Goal: Task Accomplishment & Management: Manage account settings

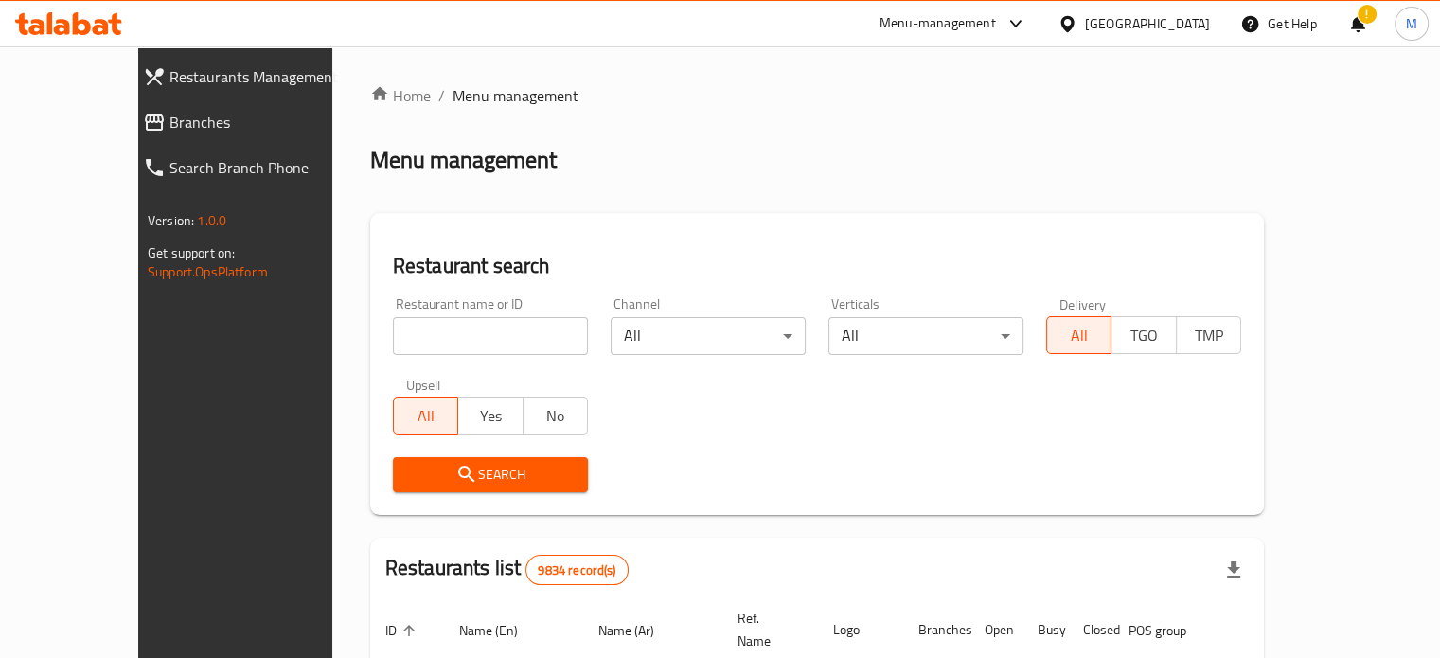
drag, startPoint x: 373, startPoint y: 325, endPoint x: 396, endPoint y: 324, distance: 22.7
click at [393, 325] on input "search" at bounding box center [490, 336] width 195 height 38
type input "doh"
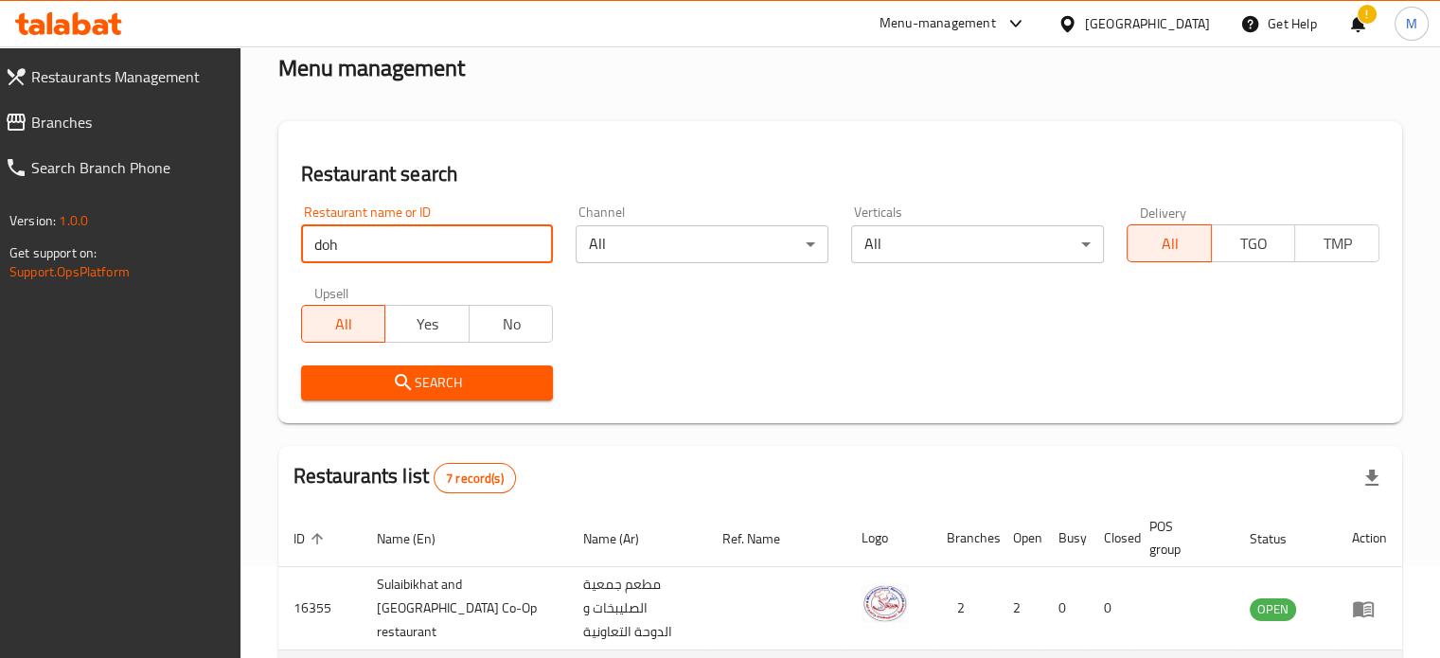
scroll to position [284, 0]
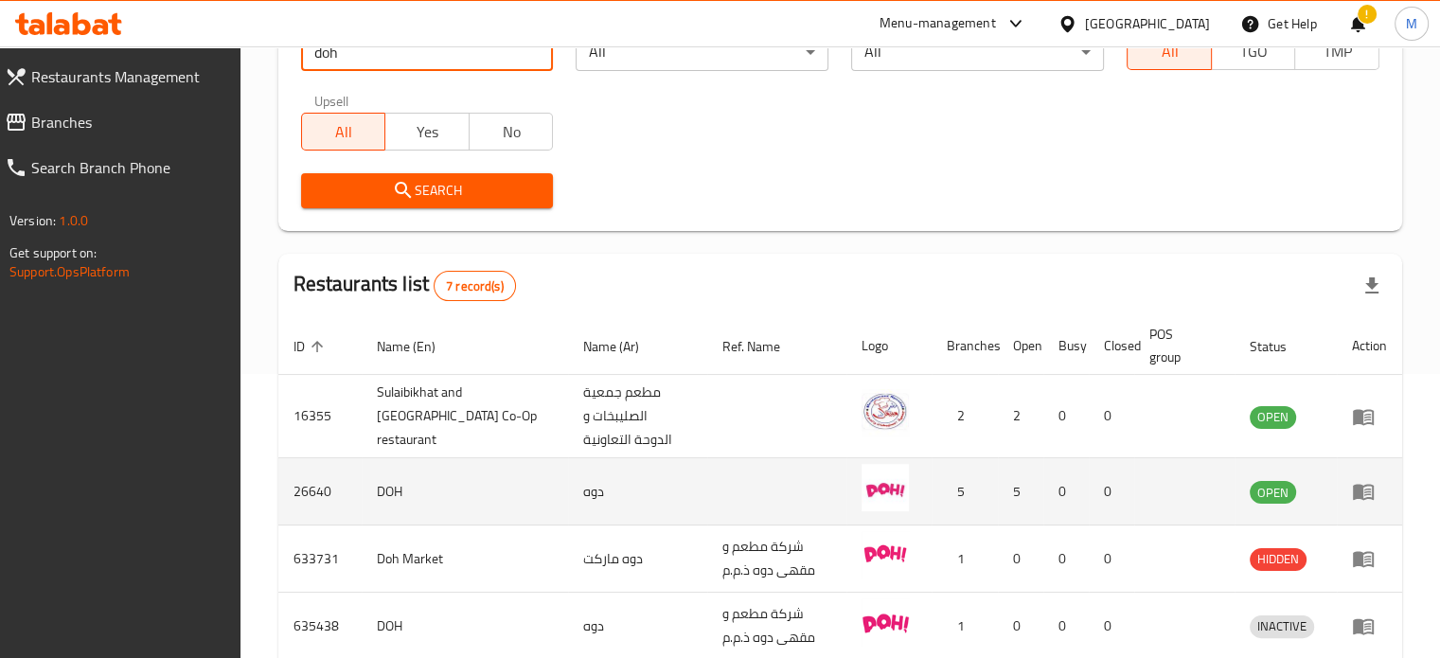
click at [1352, 488] on icon "enhanced table" at bounding box center [1363, 491] width 23 height 23
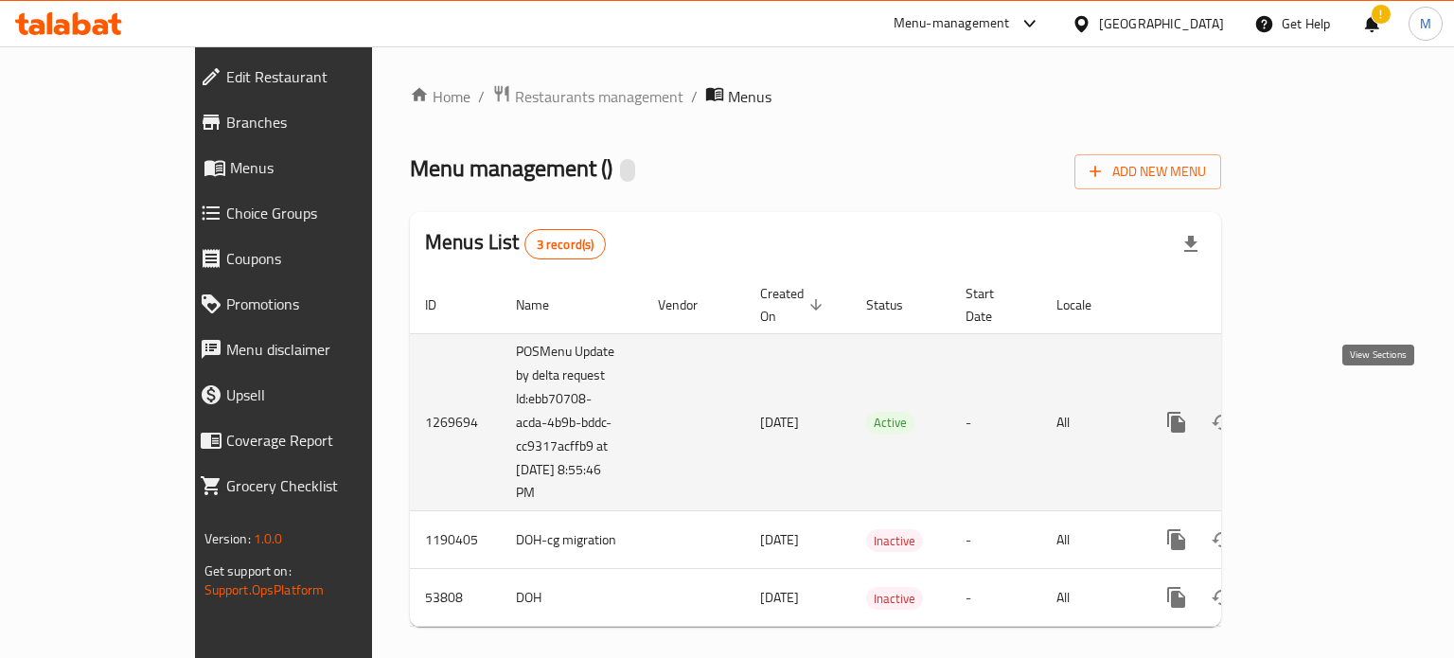
click at [1324, 411] on icon "enhanced table" at bounding box center [1313, 422] width 23 height 23
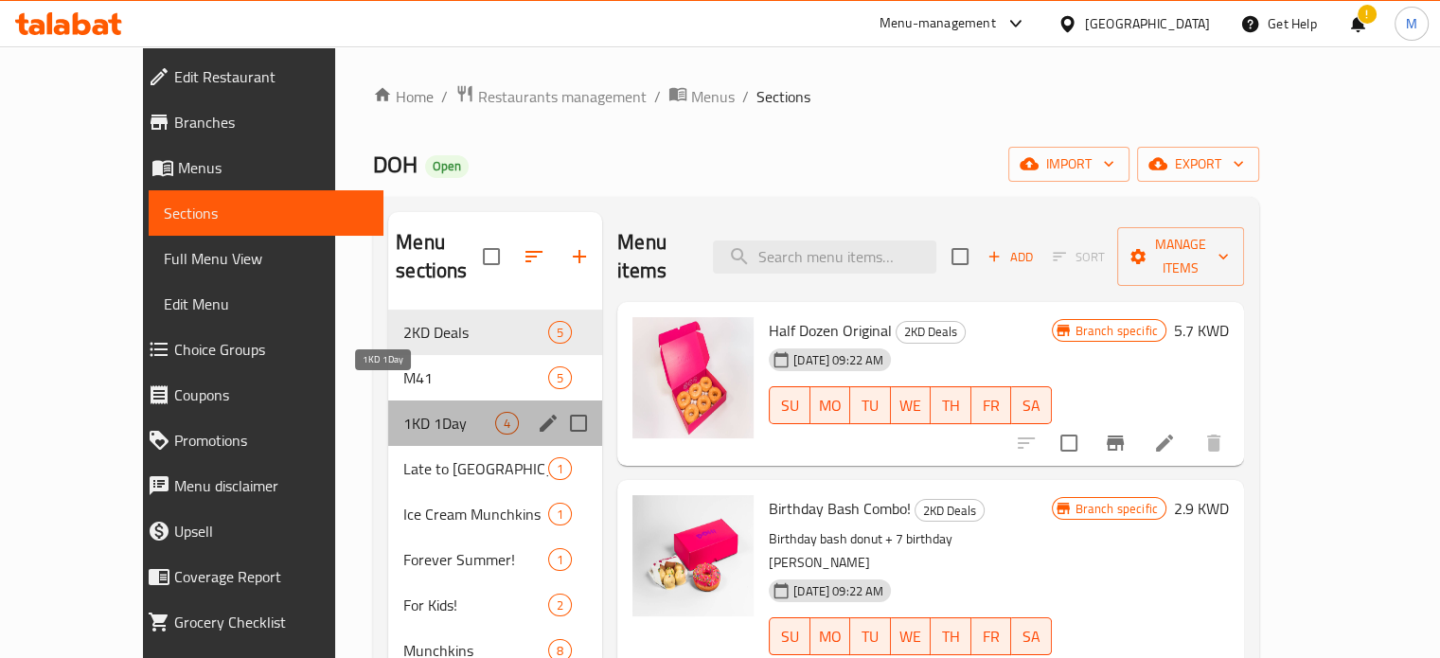
click at [405, 412] on span "1KD 1Day" at bounding box center [449, 423] width 92 height 23
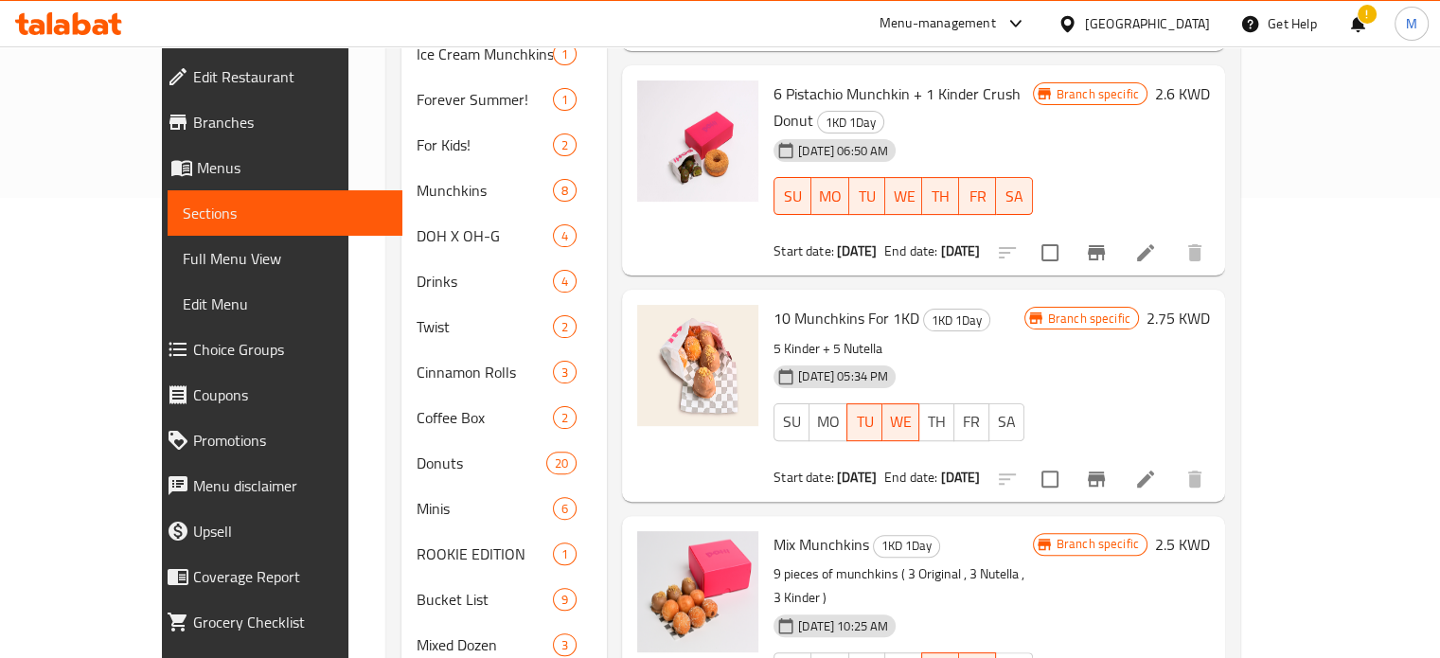
scroll to position [568, 0]
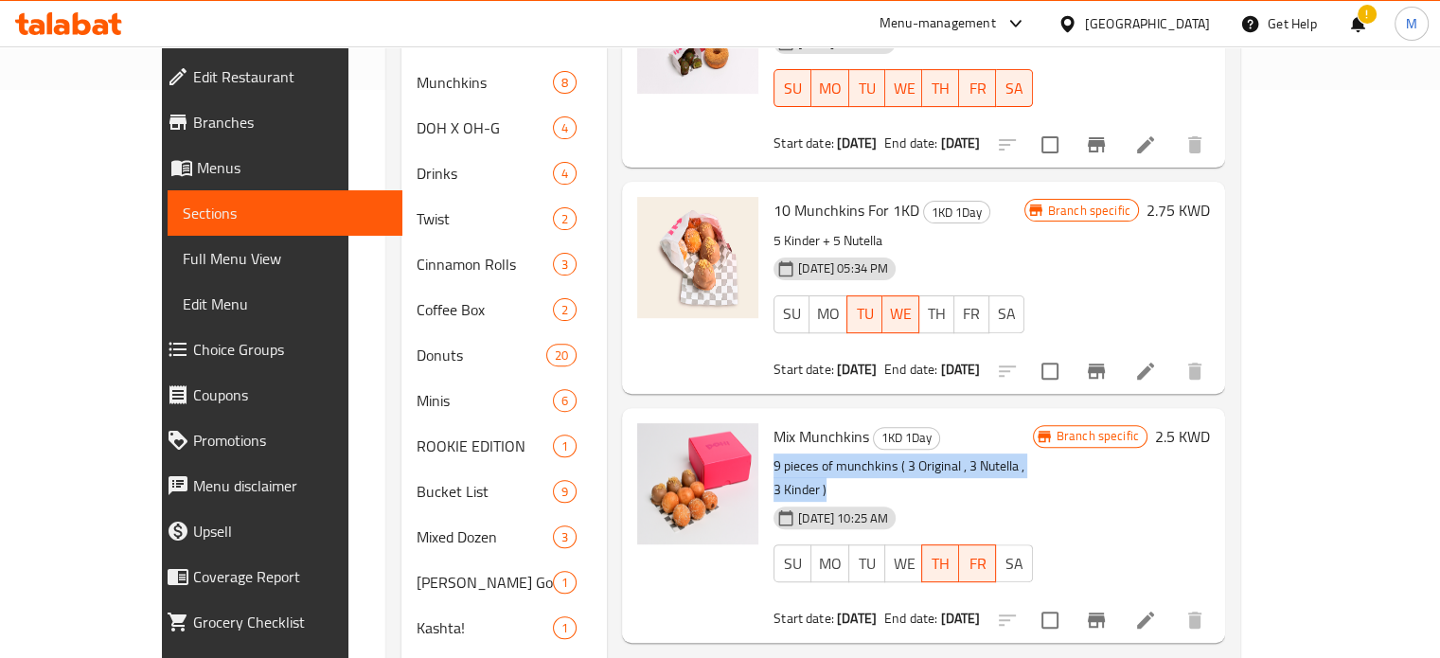
drag, startPoint x: 734, startPoint y: 384, endPoint x: 1039, endPoint y: 381, distance: 305.8
click at [1032, 454] on p "9 pieces of munchkins ( 3 Original , 3 Nutella , 3 Kinder )" at bounding box center [902, 477] width 258 height 47
copy p "9 pieces of munchkins ( 3 Original , 3 Nutella , 3 Kinder )"
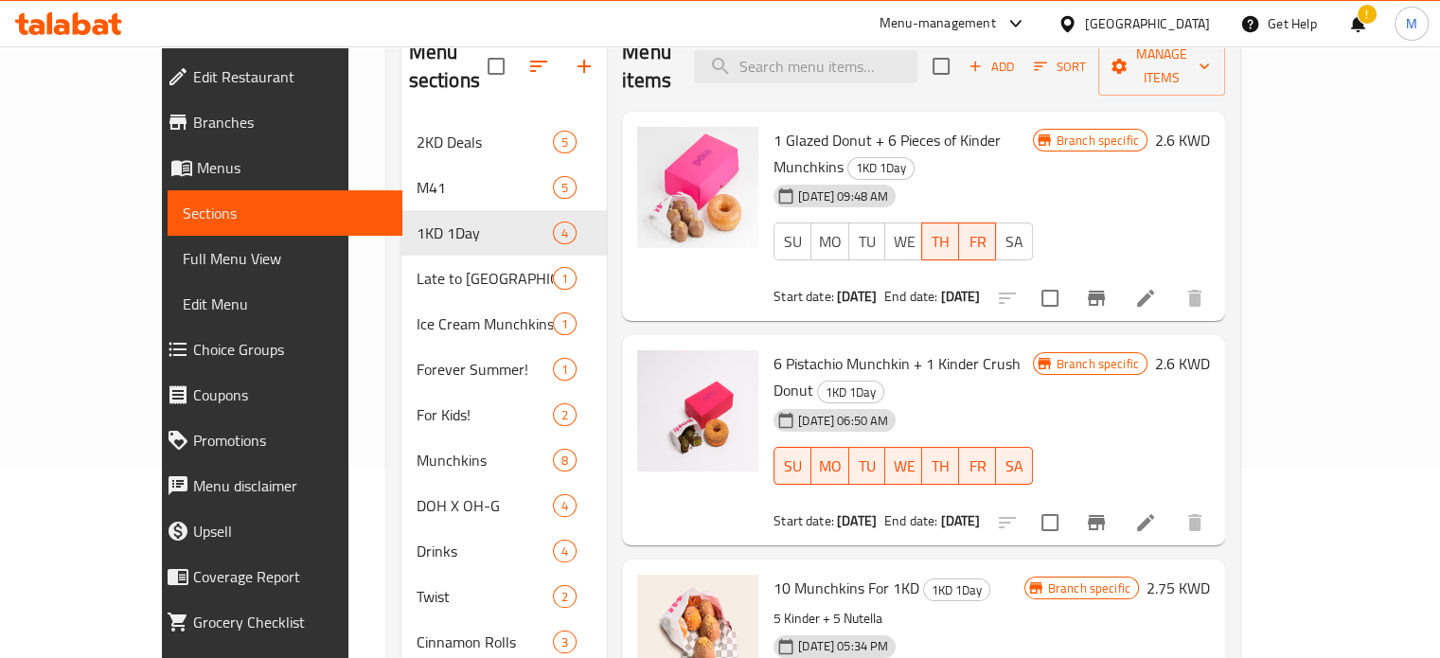
scroll to position [0, 0]
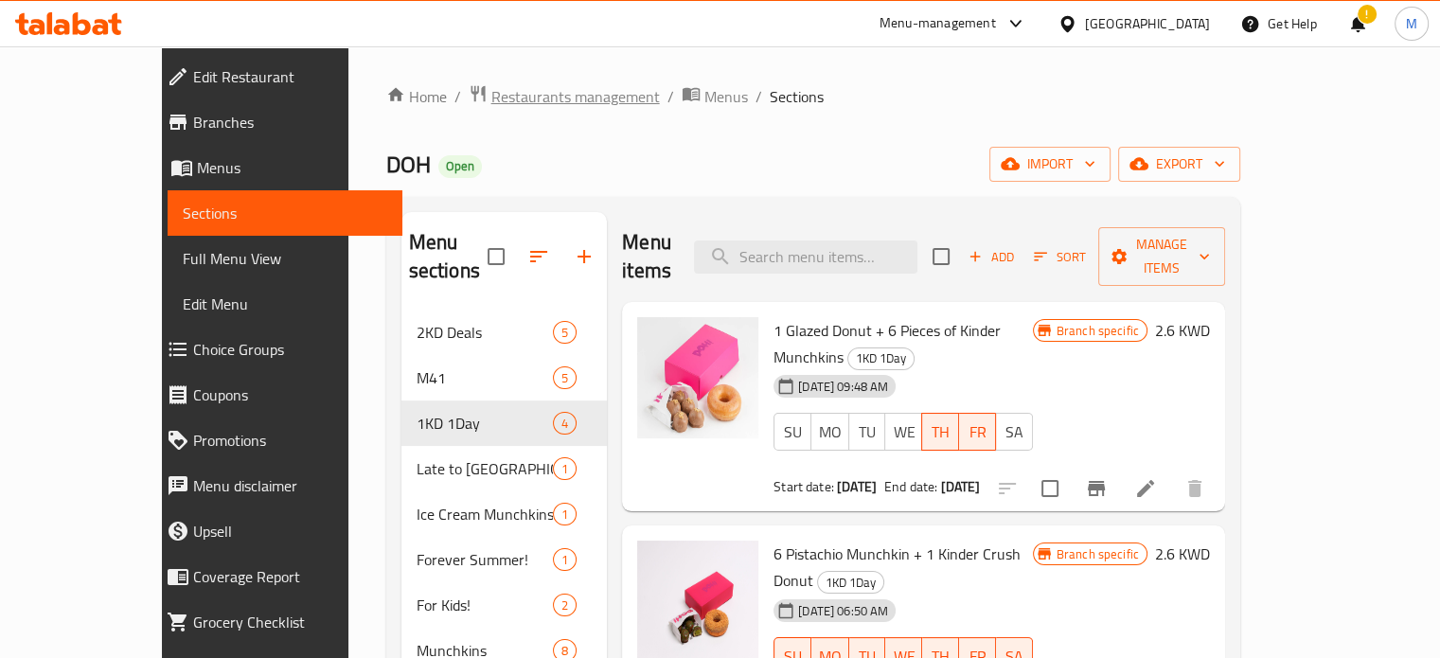
drag, startPoint x: 568, startPoint y: 90, endPoint x: 549, endPoint y: 98, distance: 20.4
click at [565, 93] on ol "Home / Restaurants management / Menus / Sections" at bounding box center [813, 96] width 854 height 25
click at [537, 98] on span "Restaurants management" at bounding box center [575, 96] width 168 height 23
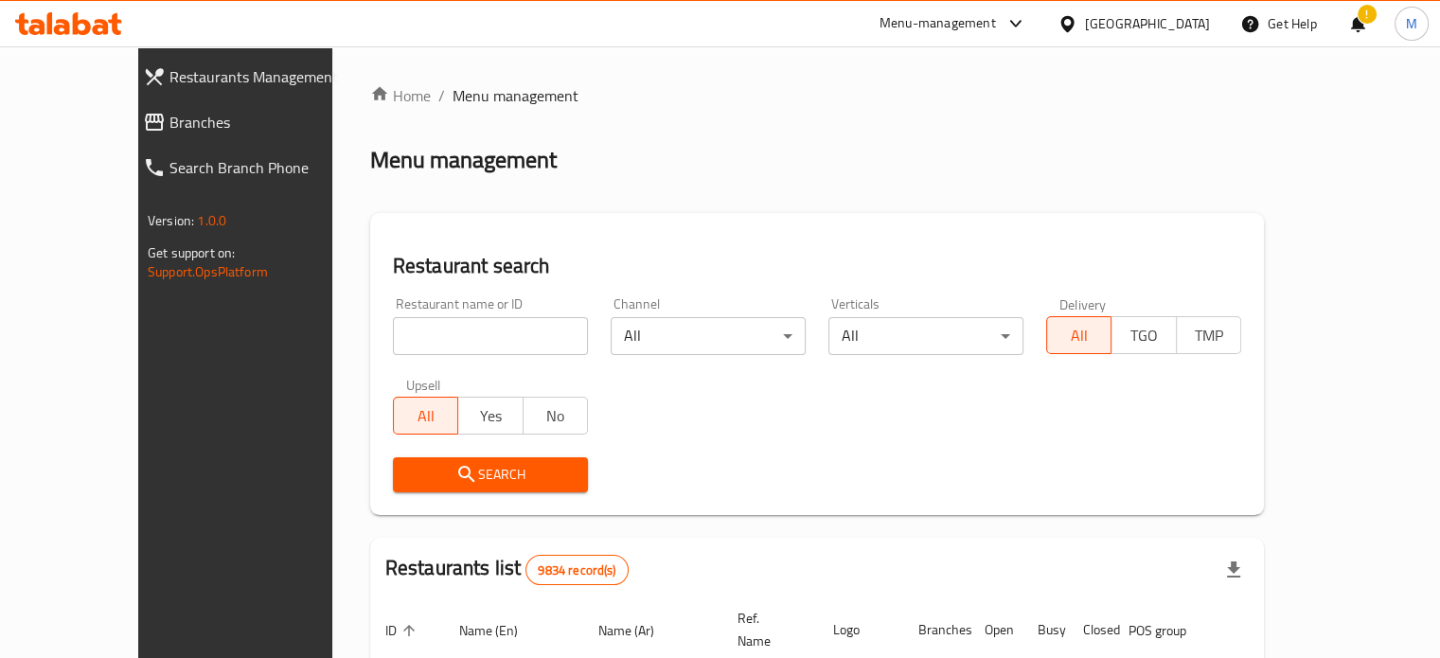
click at [393, 329] on input "search" at bounding box center [490, 336] width 195 height 38
type input "doh"
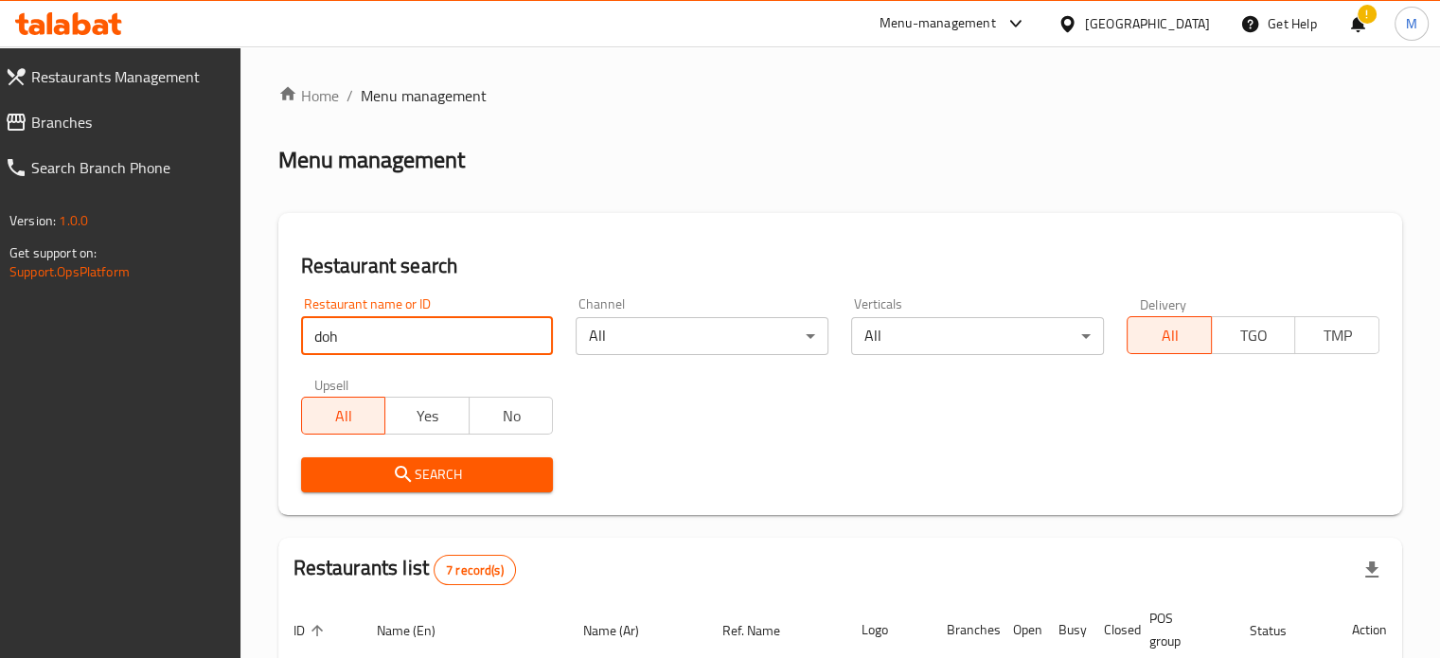
scroll to position [189, 0]
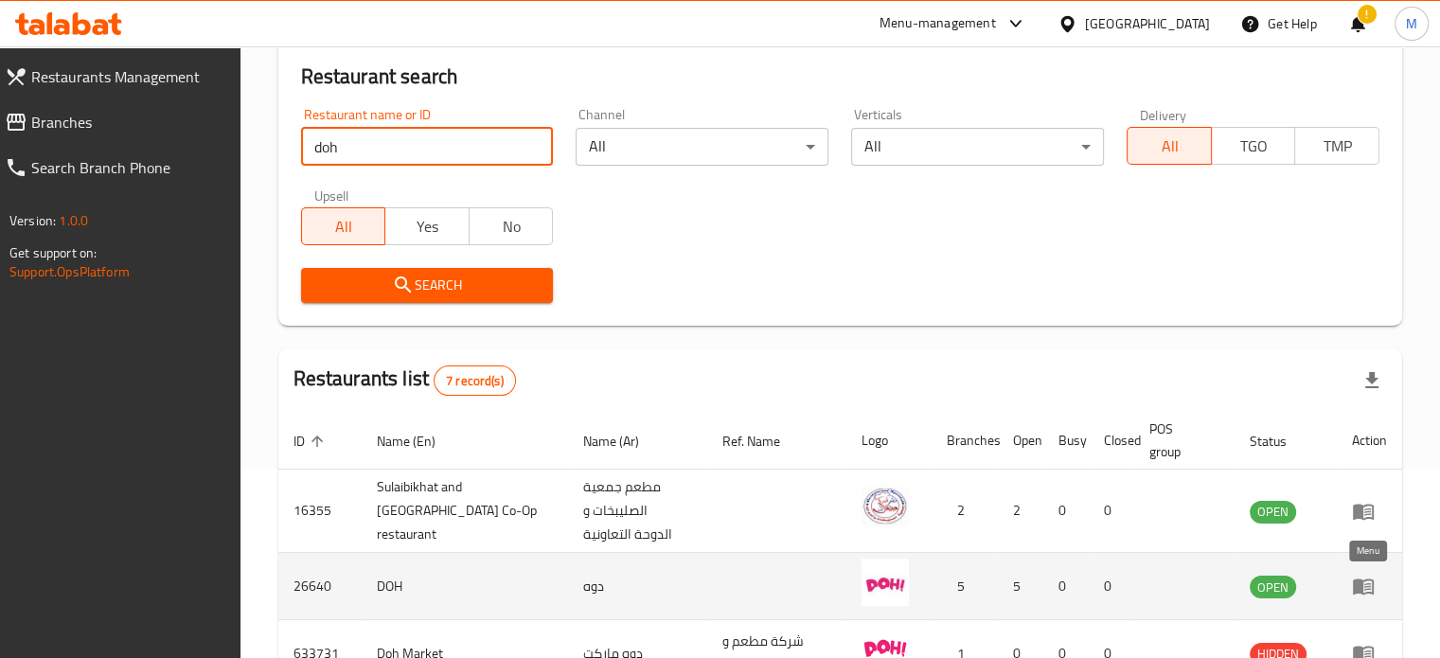
click at [1367, 594] on icon "enhanced table" at bounding box center [1363, 586] width 23 height 23
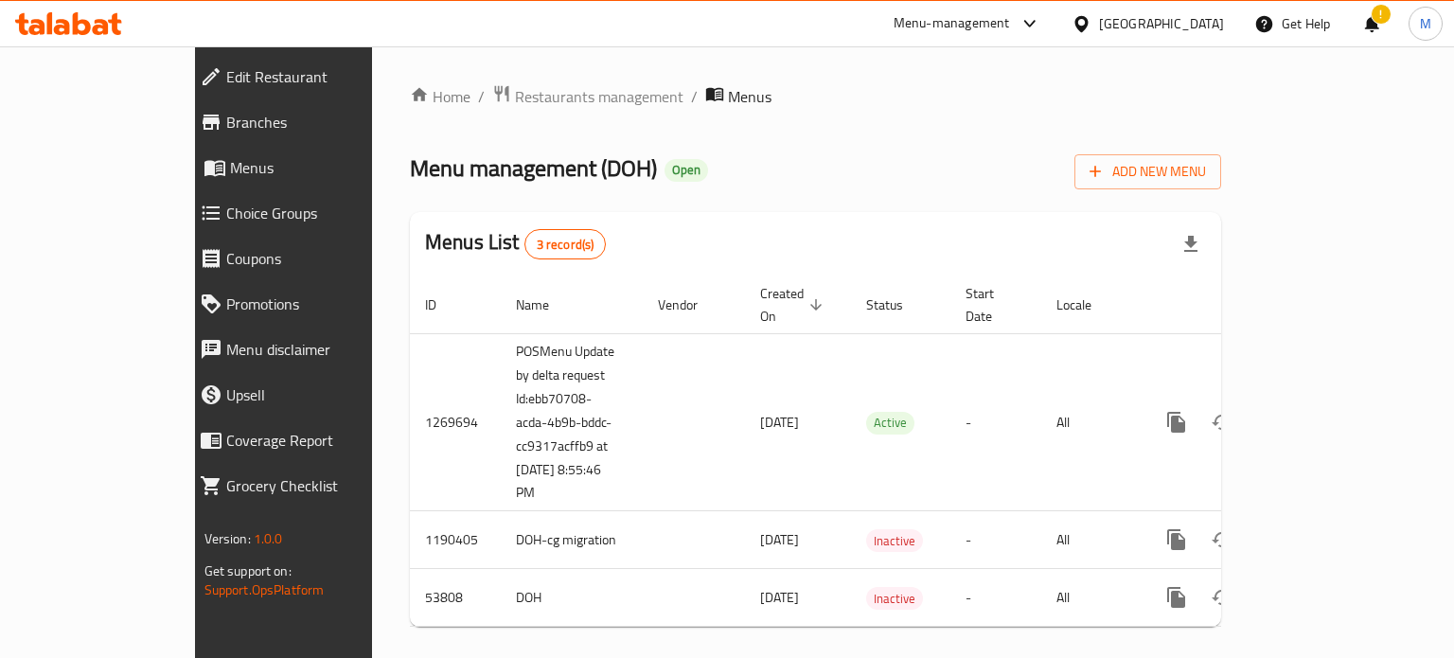
click at [1010, 28] on div "Menu-management" at bounding box center [952, 23] width 116 height 23
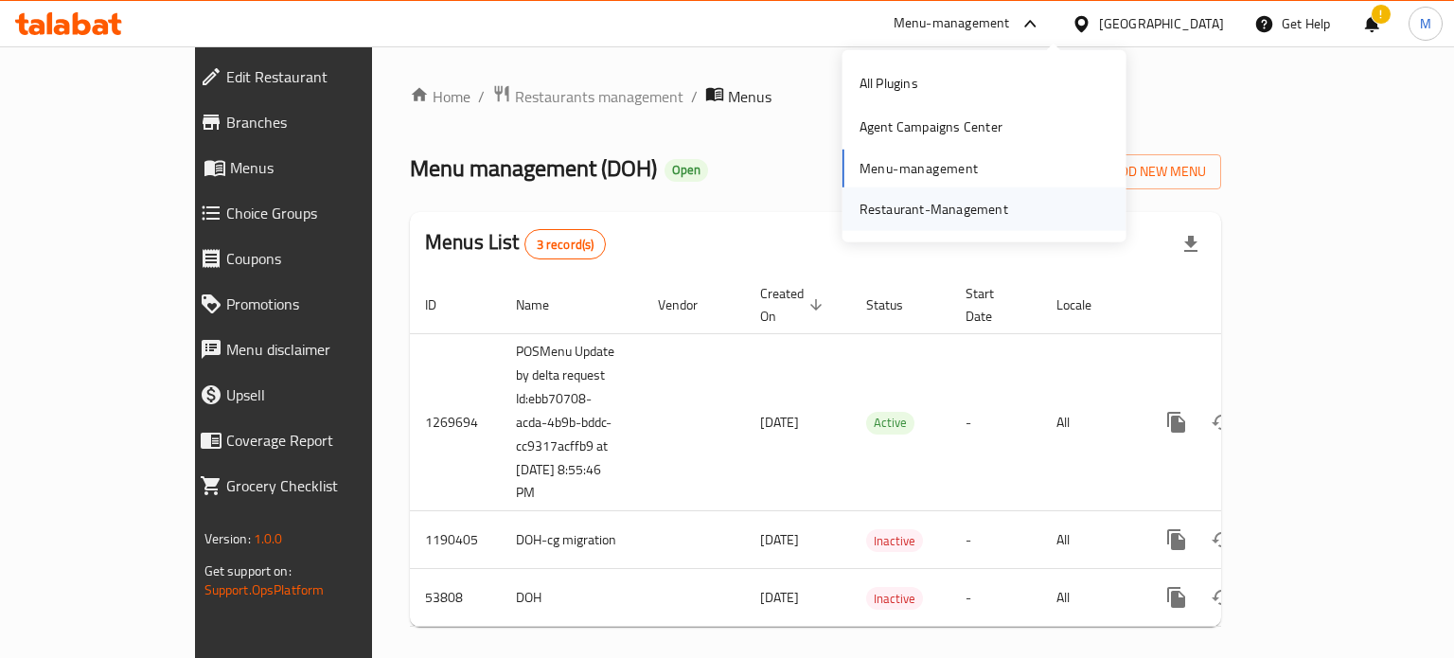
click at [967, 207] on div "Restaurant-Management" at bounding box center [934, 209] width 149 height 21
